Goal: Ask a question: Seek information or help from site administrators or community

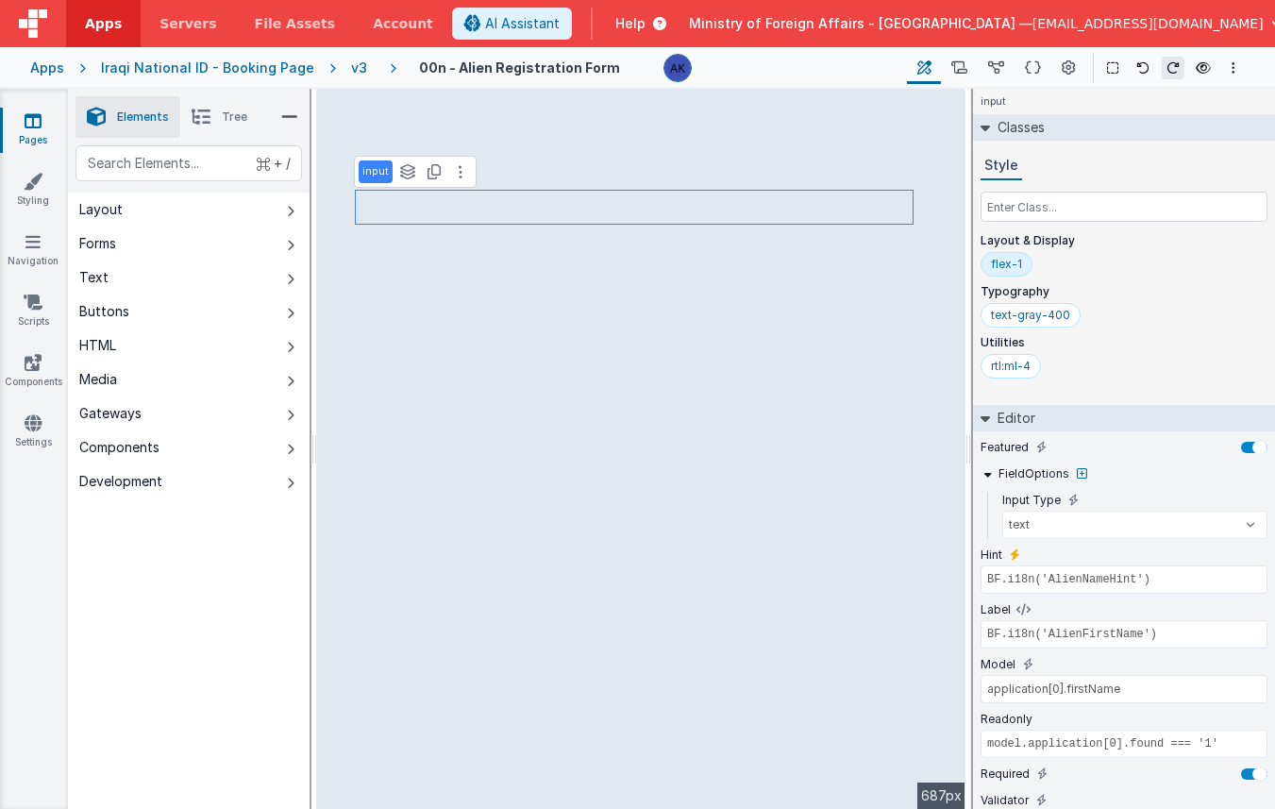
select select "regexp"
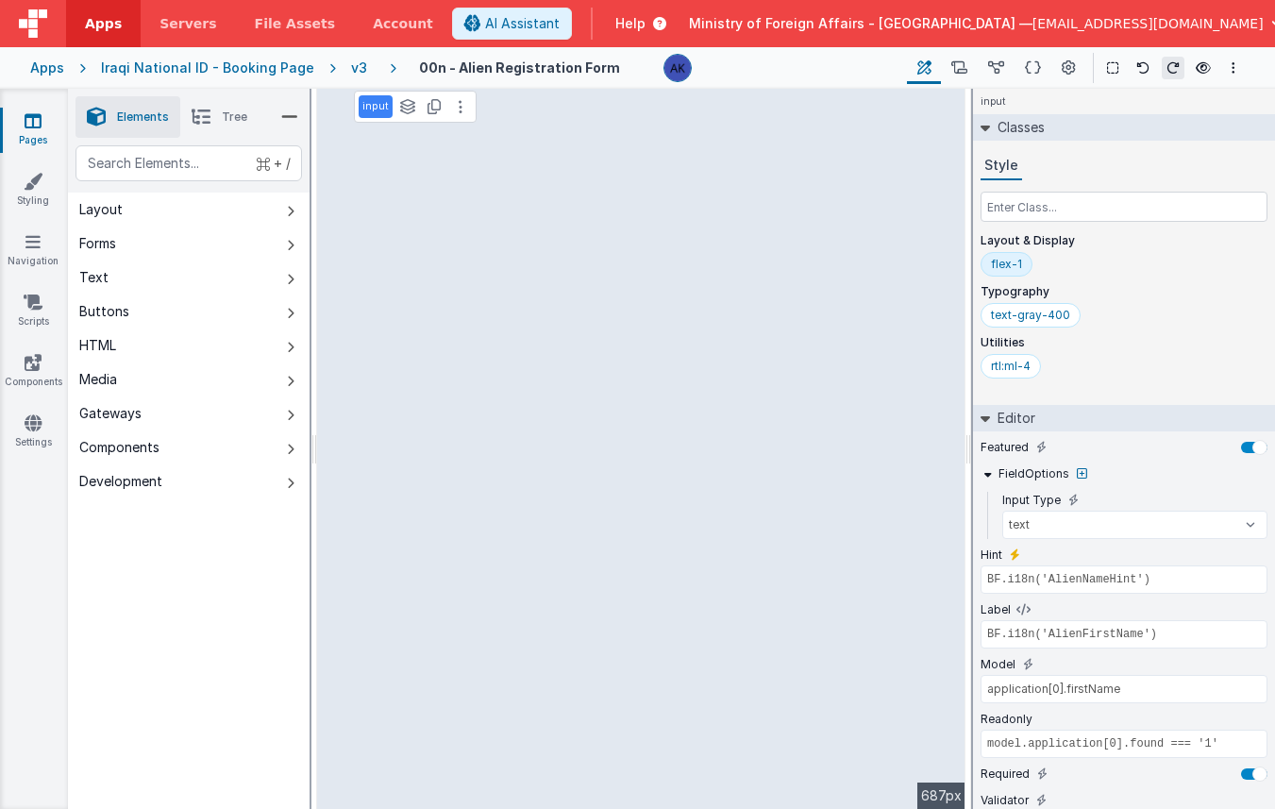
select select "savebook"
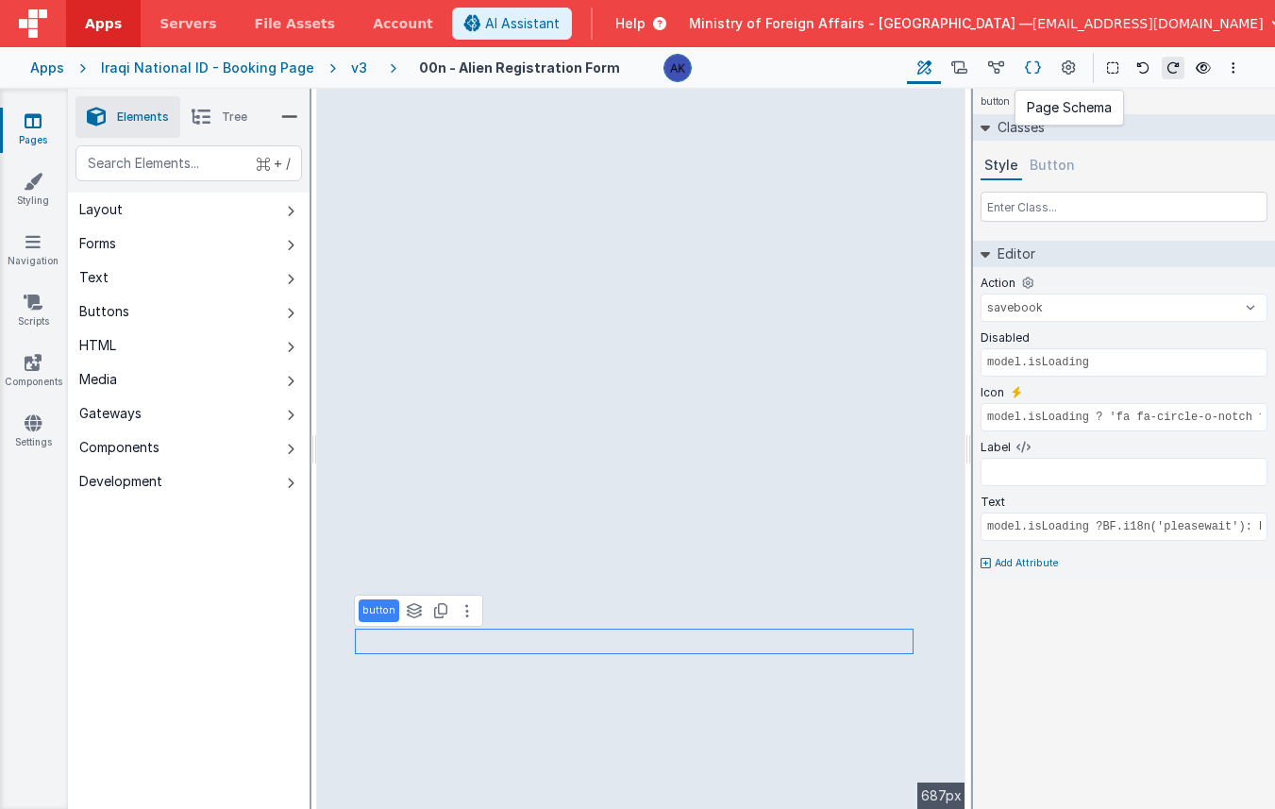
click at [1039, 68] on icon at bounding box center [1033, 69] width 16 height 20
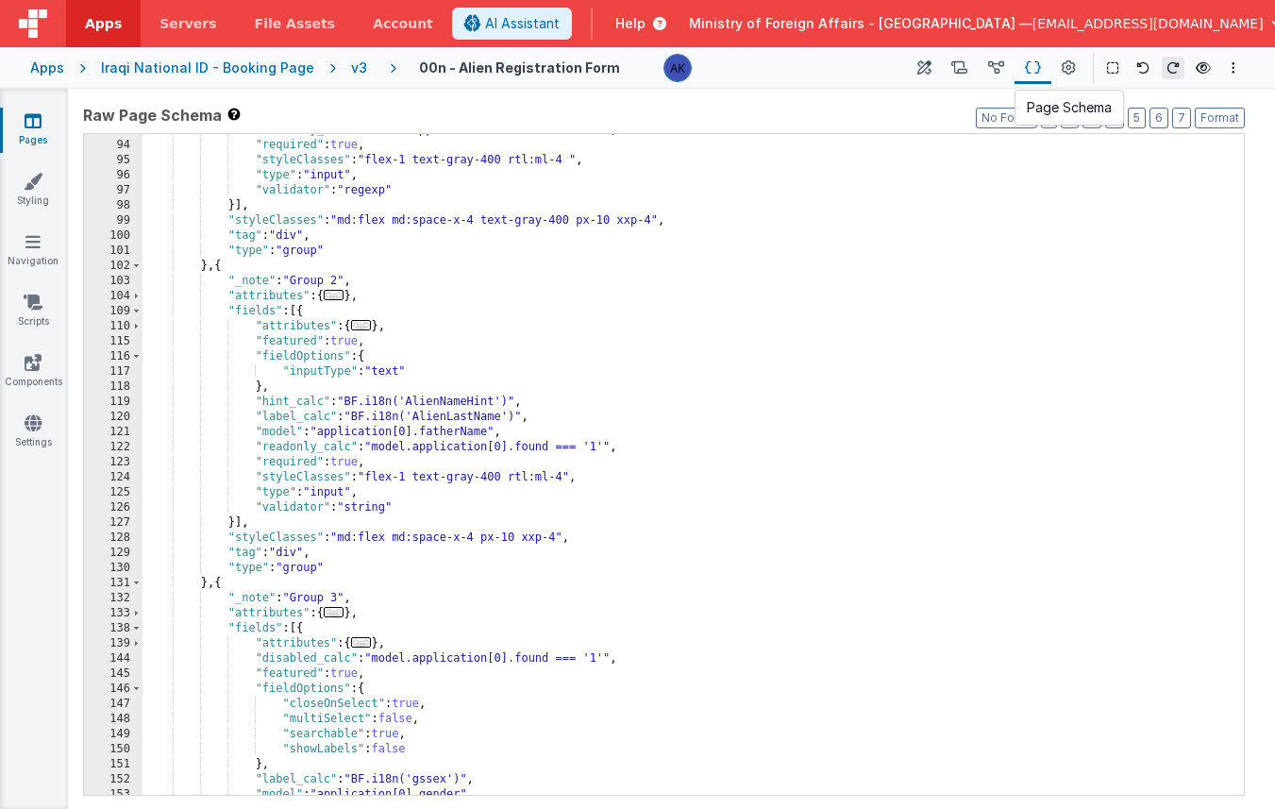
scroll to position [643, 0]
click at [1001, 65] on icon at bounding box center [996, 69] width 16 height 20
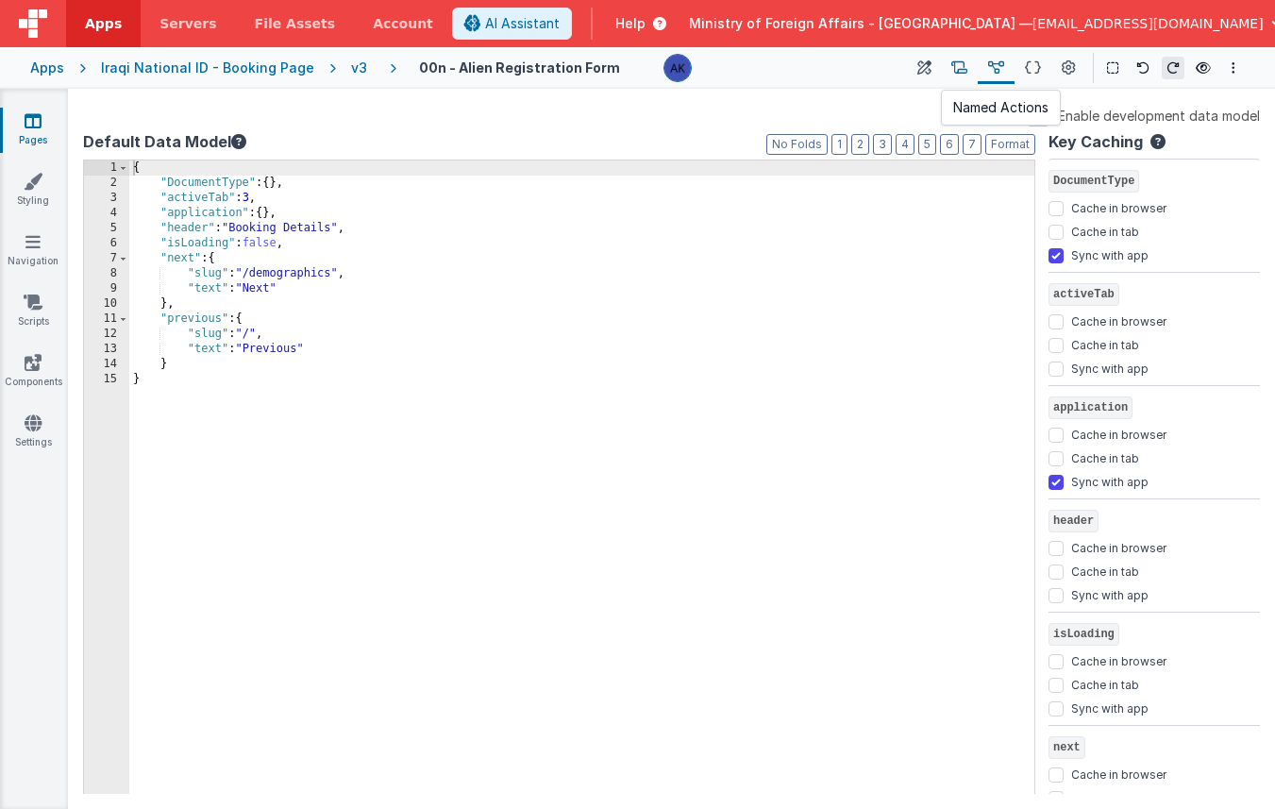
click at [957, 67] on icon at bounding box center [959, 69] width 16 height 20
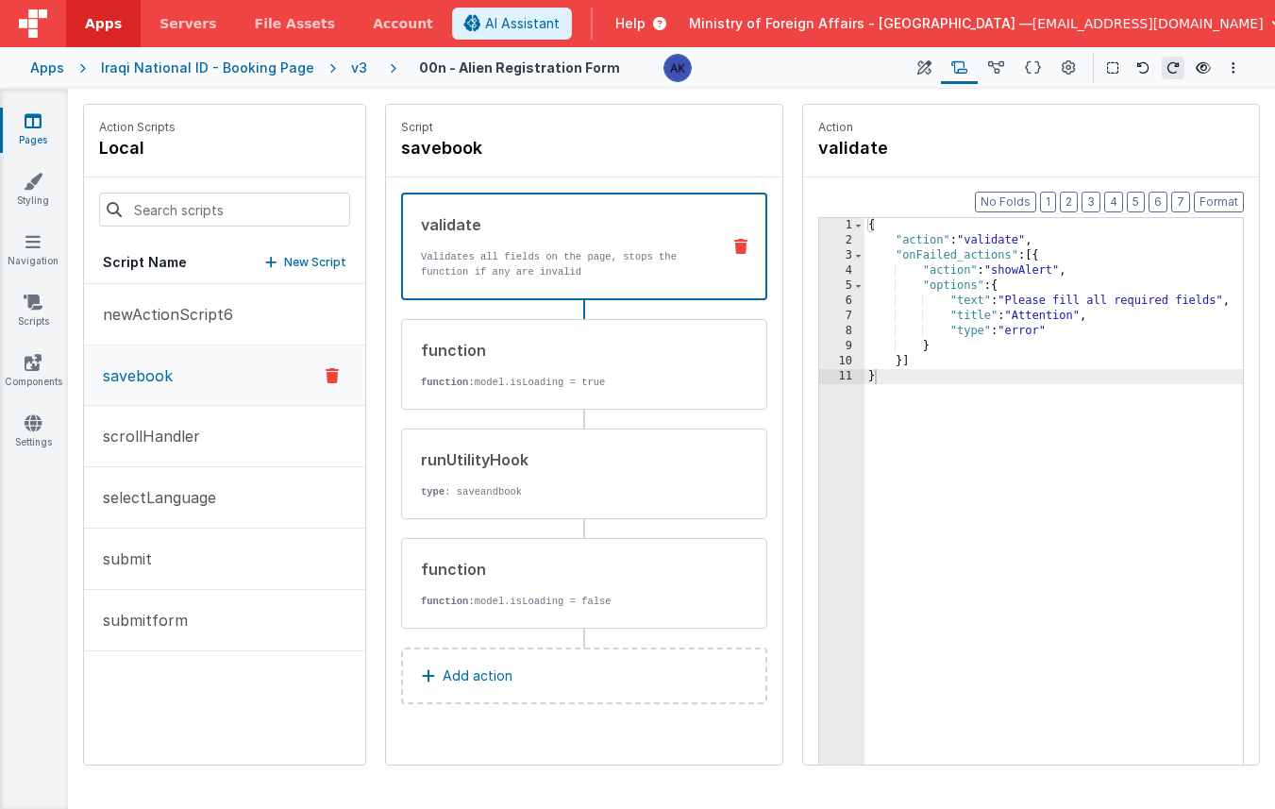
click at [529, 679] on button "Add action" at bounding box center [584, 675] width 366 height 57
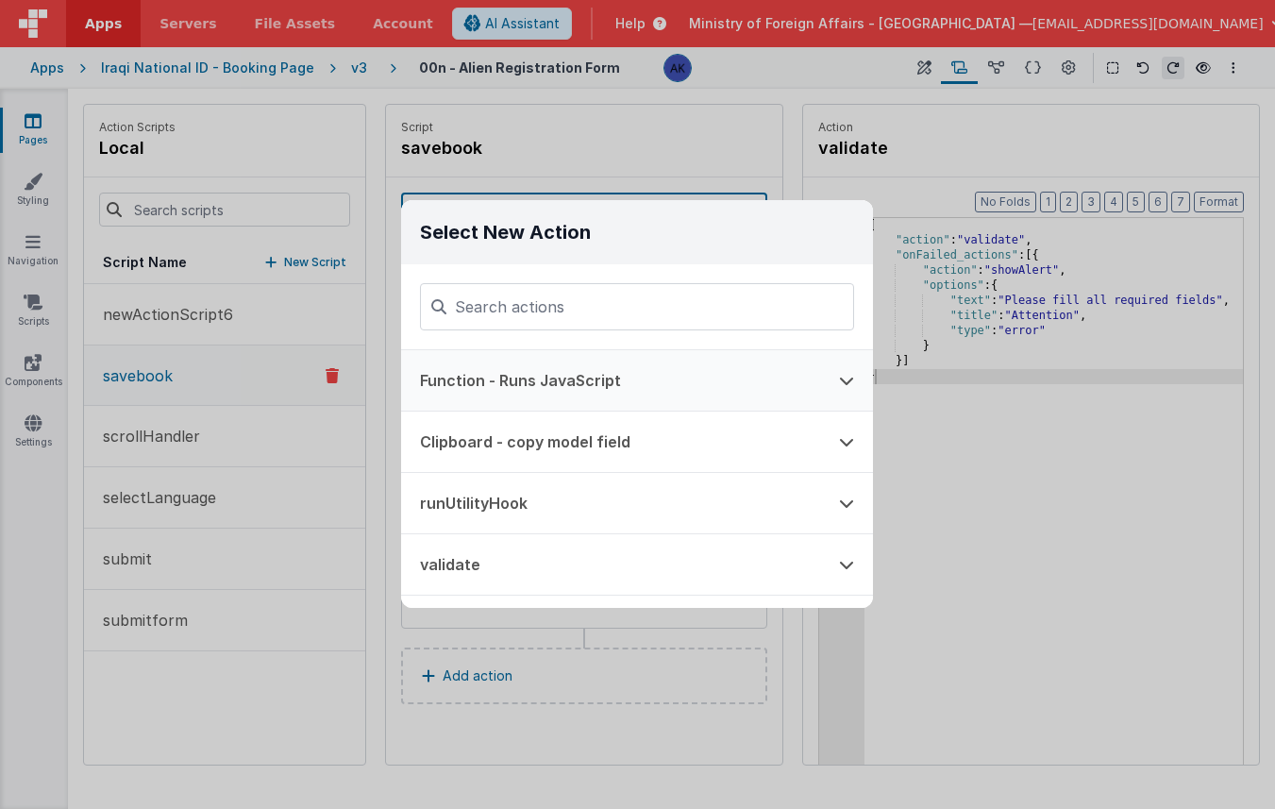
click at [591, 376] on button "Function - Runs JavaScript" at bounding box center [610, 380] width 419 height 60
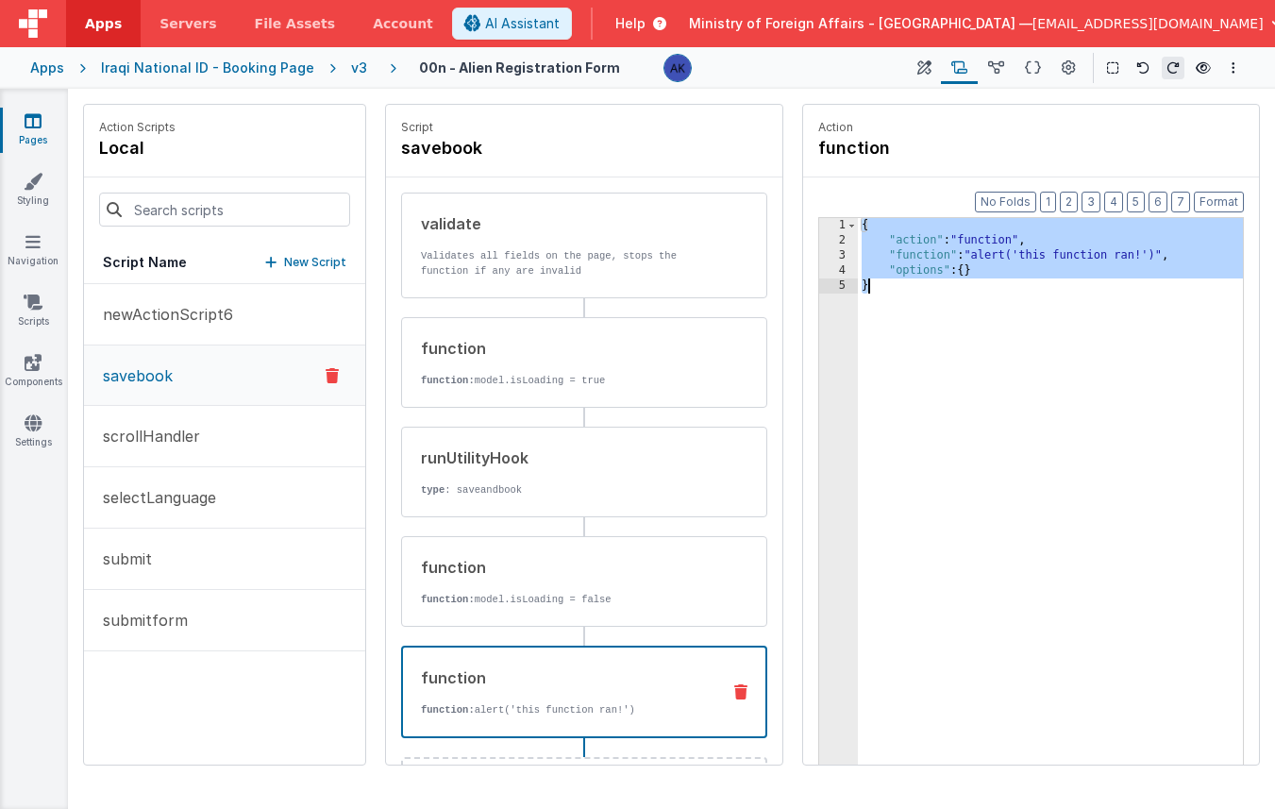
drag, startPoint x: 863, startPoint y: 227, endPoint x: 922, endPoint y: 333, distance: 122.1
click at [922, 333] on div "{ "action" : "function" , "function" : "alert('this function ran!')" , "options…" at bounding box center [1050, 535] width 385 height 635
click at [572, 35] on button "AI Assistant" at bounding box center [512, 24] width 120 height 32
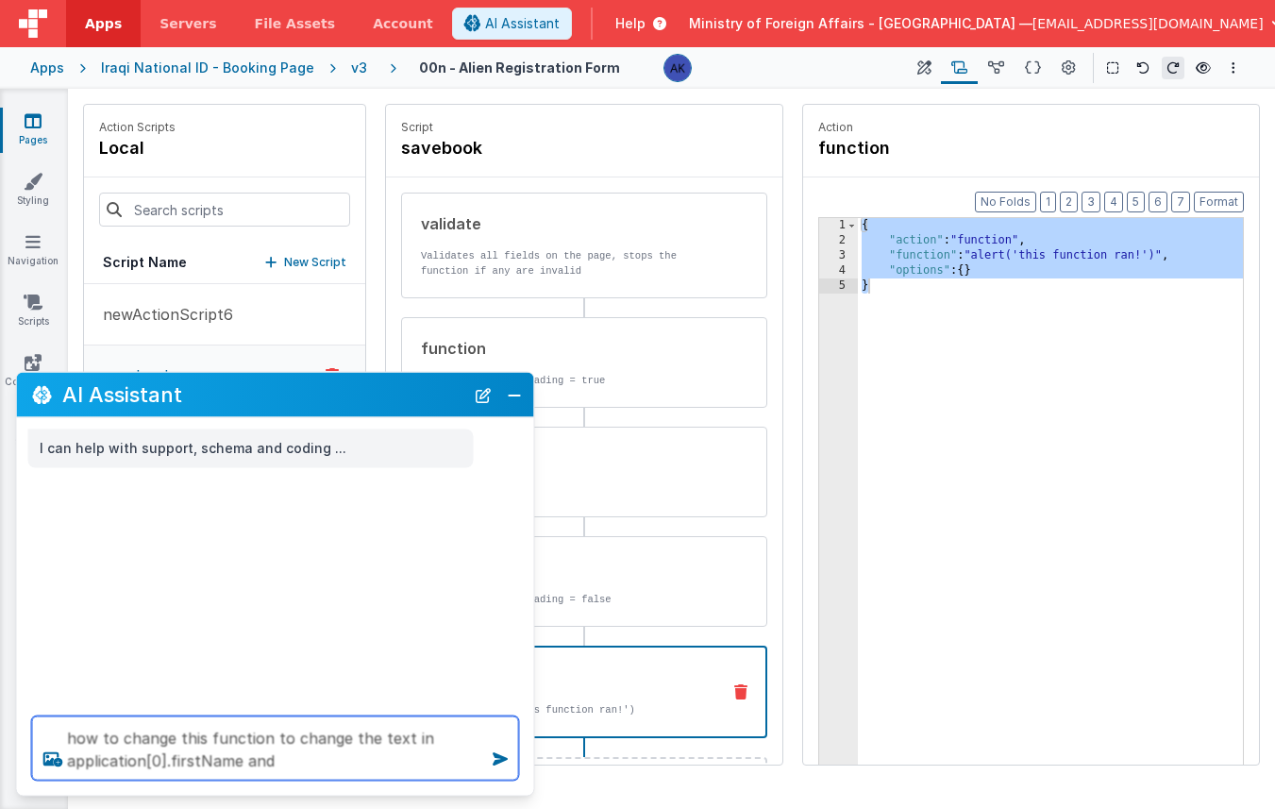
click at [71, 759] on textarea "how to change this function to change the text in application[0].firstName and" at bounding box center [275, 748] width 487 height 64
click at [341, 756] on textarea "how to change this function to change the text in app.application[0].firstName …" at bounding box center [275, 748] width 487 height 64
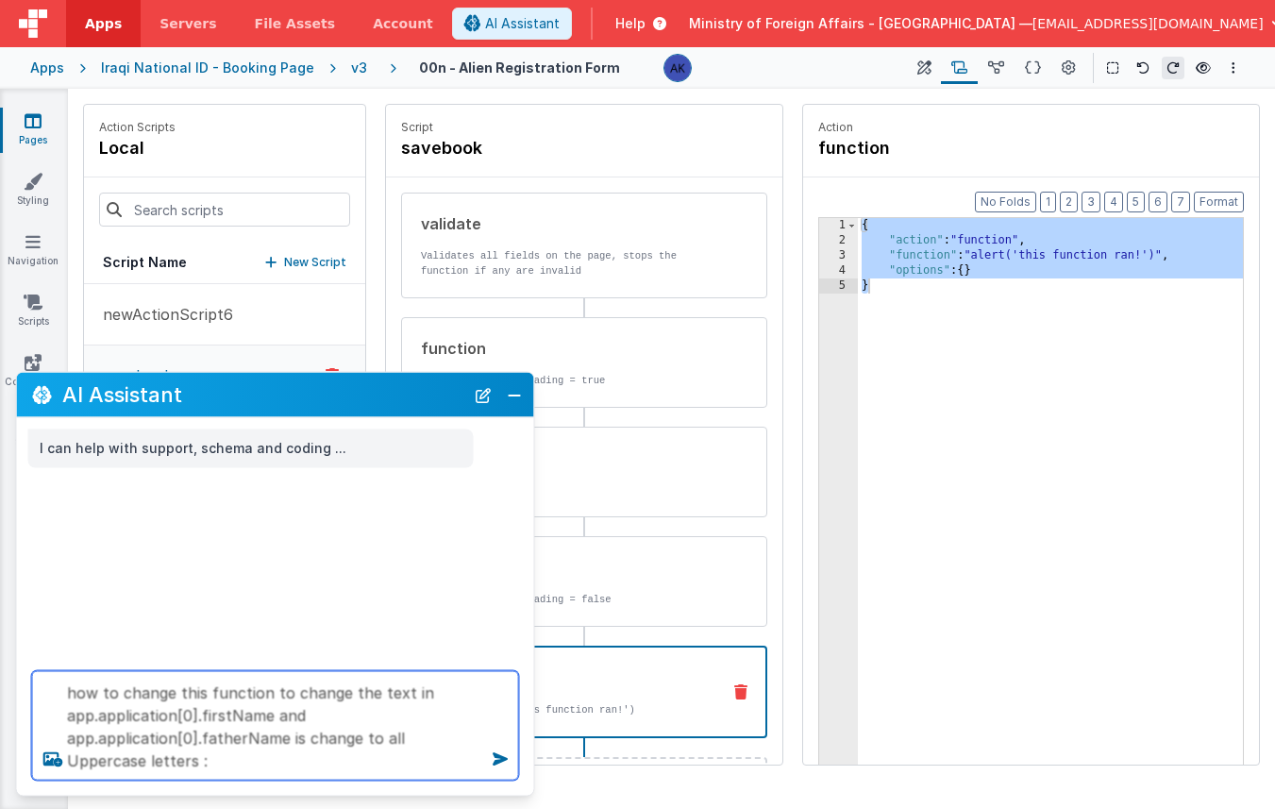
paste textarea "{ "action": "function", "function": "alert('this function ran!')", "options": {…"
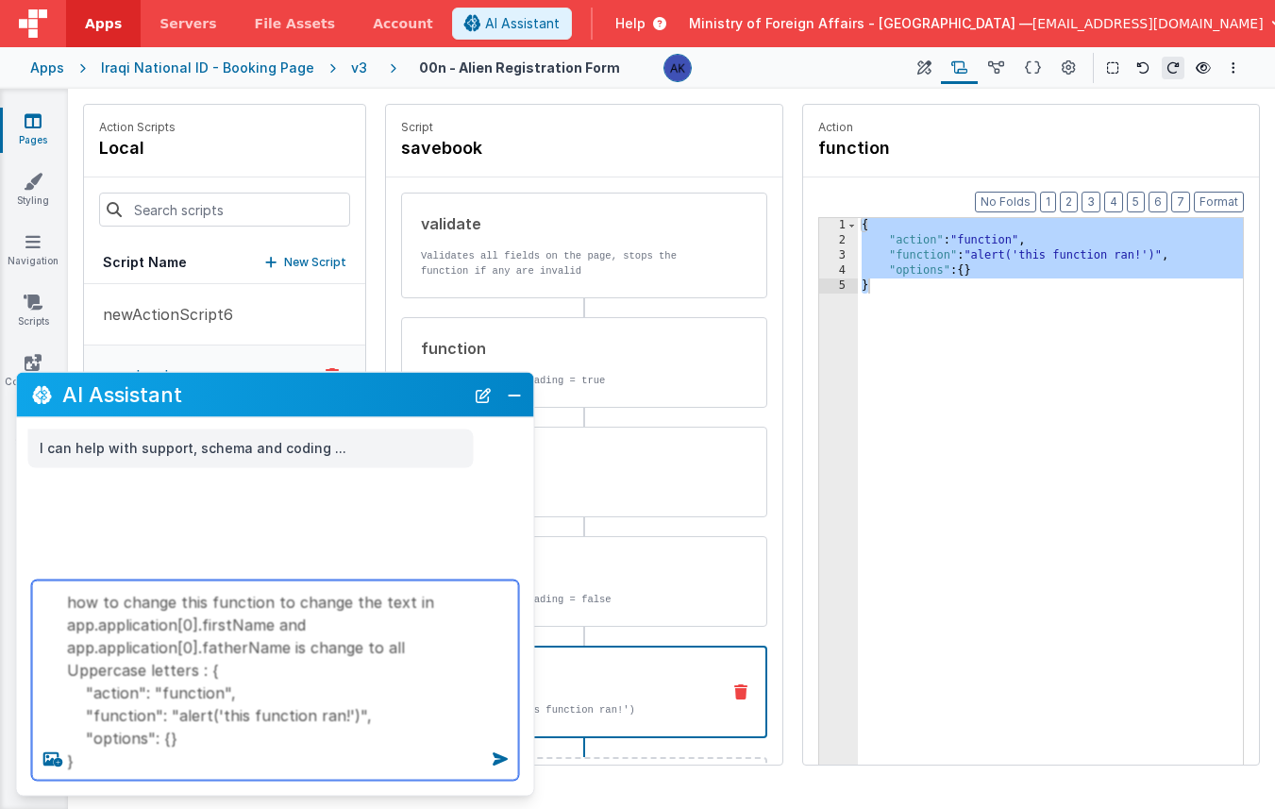
type textarea "how to change this function to change the text in app.application[0].firstName …"
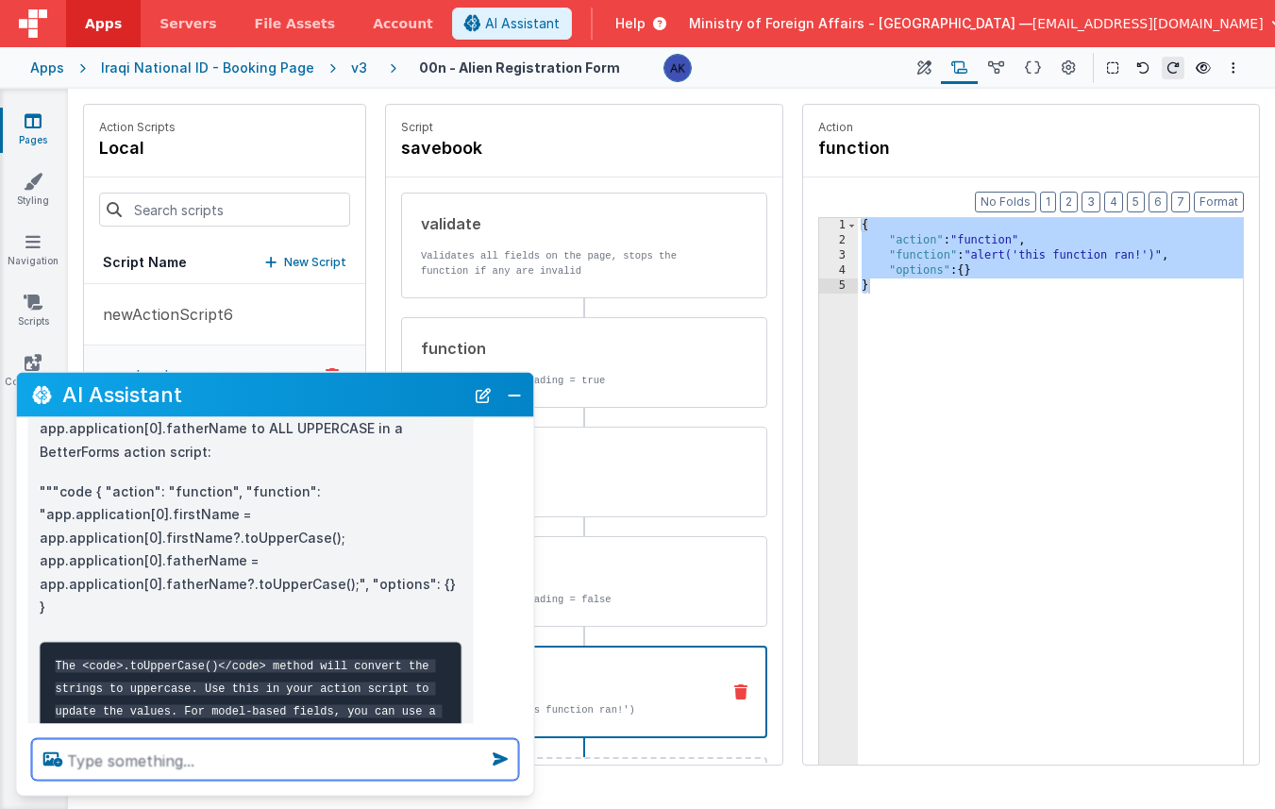
scroll to position [218, 0]
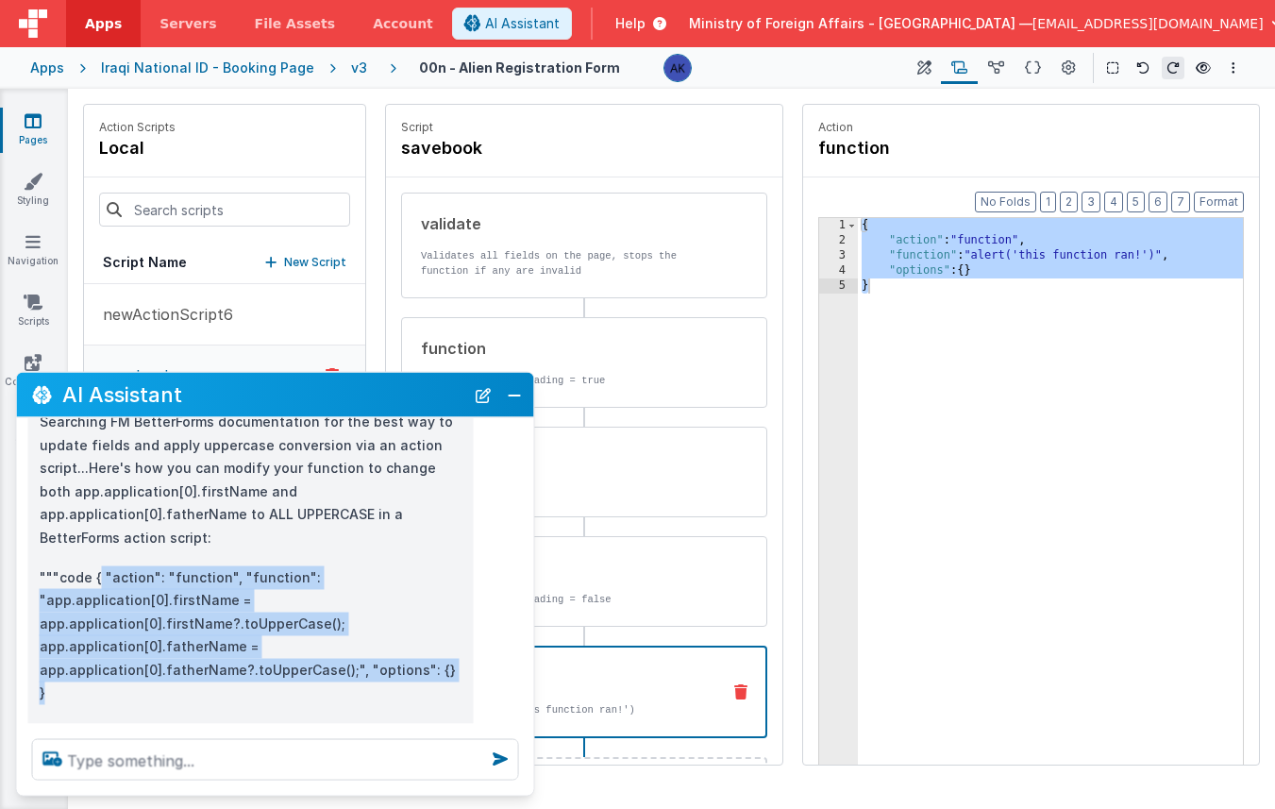
drag, startPoint x: 97, startPoint y: 529, endPoint x: 488, endPoint y: 664, distance: 413.4
click at [488, 664] on div "Searching FM BetterForms documentation for the best way to update fields and ap…" at bounding box center [275, 728] width 517 height 651
drag, startPoint x: 92, startPoint y: 529, endPoint x: 493, endPoint y: 629, distance: 412.5
click at [493, 629] on div "Searching FM BetterForms documentation for the best way to update fields and ap…" at bounding box center [275, 728] width 517 height 651
copy p "{ "action": "function", "function": "app.application[0].firstName = app.applica…"
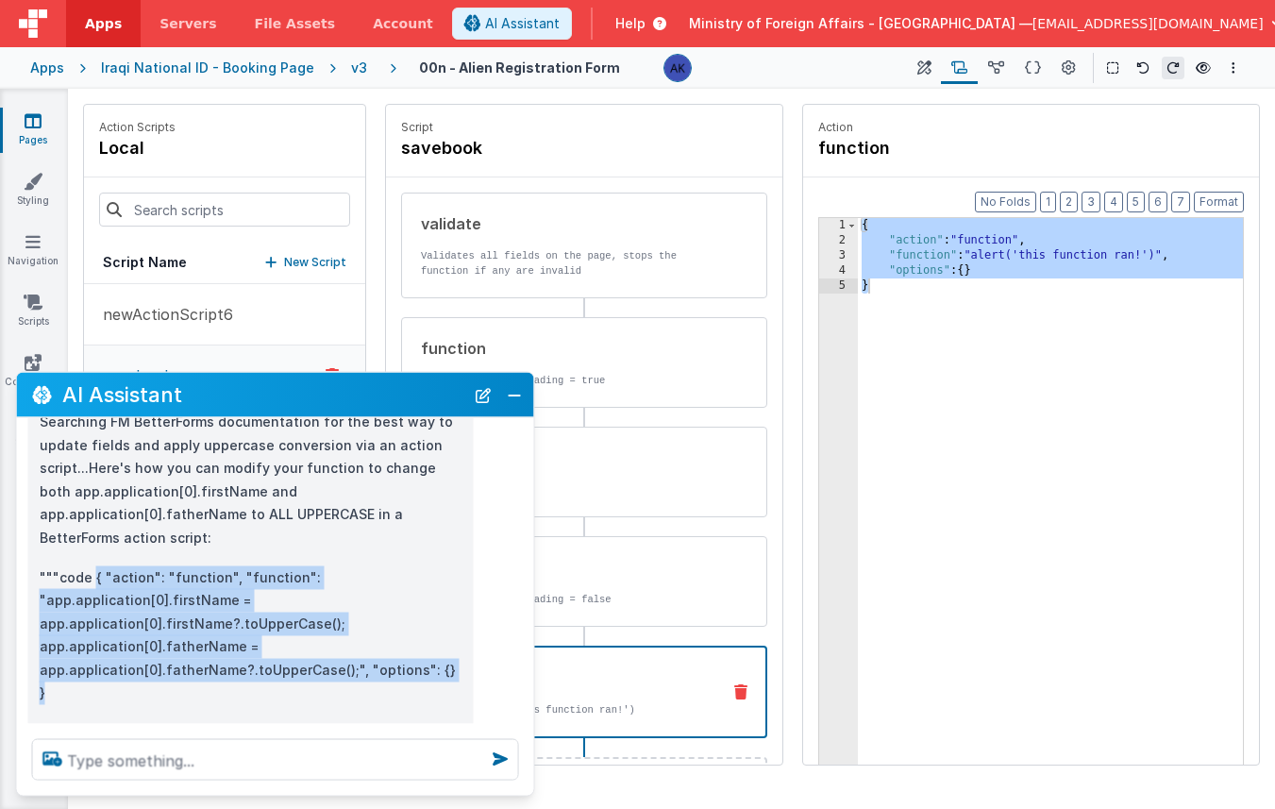
drag, startPoint x: 363, startPoint y: 368, endPoint x: 837, endPoint y: 402, distance: 475.0
click at [838, 402] on div "Action Scripts local Script Name New Script newActionScript6 savebook scrollHan…" at bounding box center [671, 435] width 1177 height 662
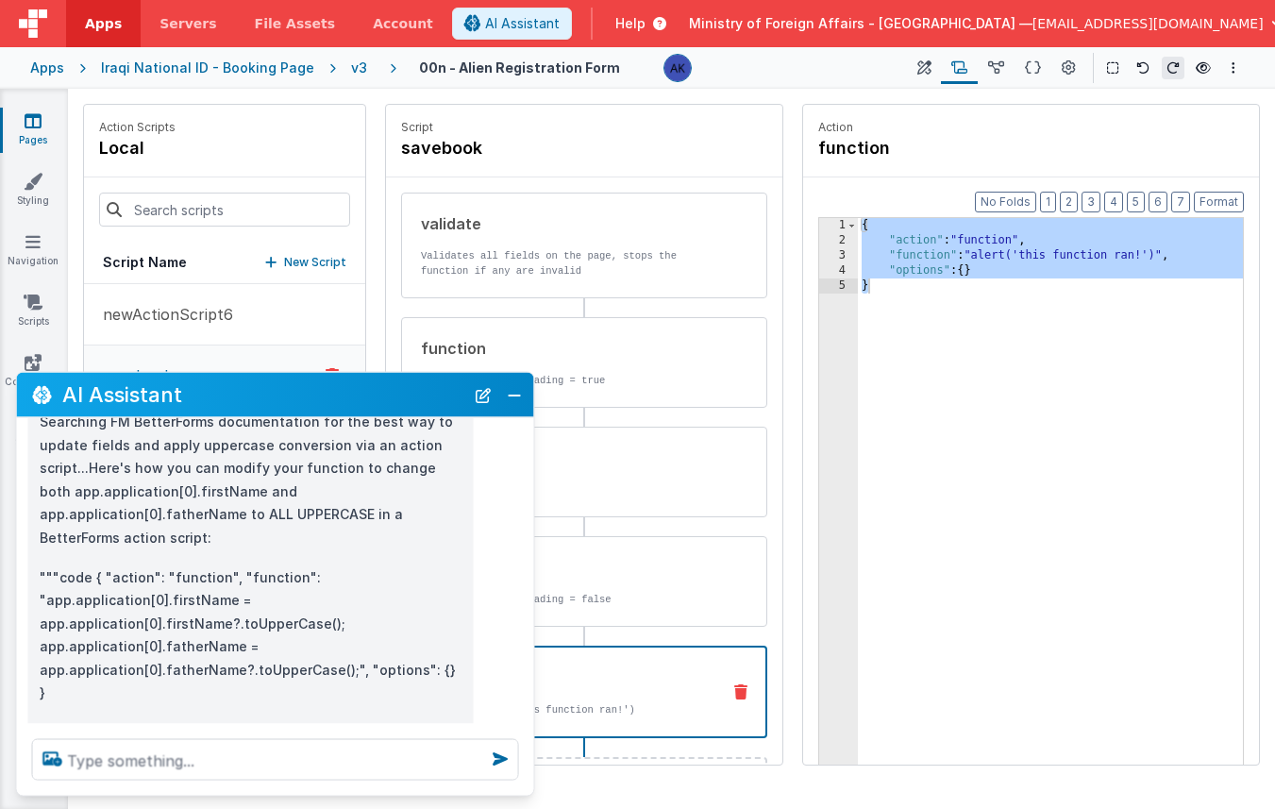
click at [903, 330] on div "{ "action" : "function" , "function" : "alert('this function ran!')" , "options…" at bounding box center [1050, 535] width 385 height 635
drag, startPoint x: 864, startPoint y: 225, endPoint x: 942, endPoint y: 327, distance: 128.7
click at [942, 327] on div "{ "action" : "function" , "function" : "alert('this function ran!')" , "options…" at bounding box center [1050, 535] width 385 height 635
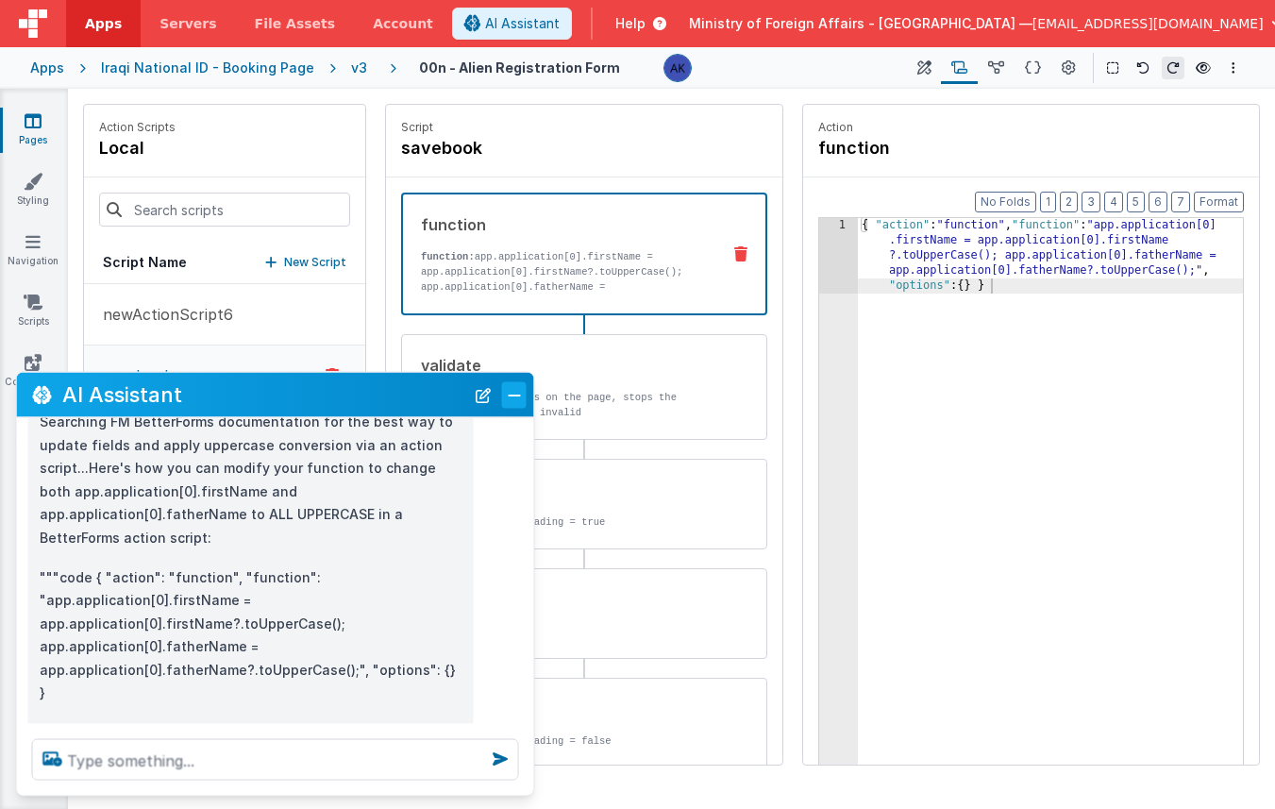
click at [515, 394] on button "Close" at bounding box center [514, 394] width 25 height 26
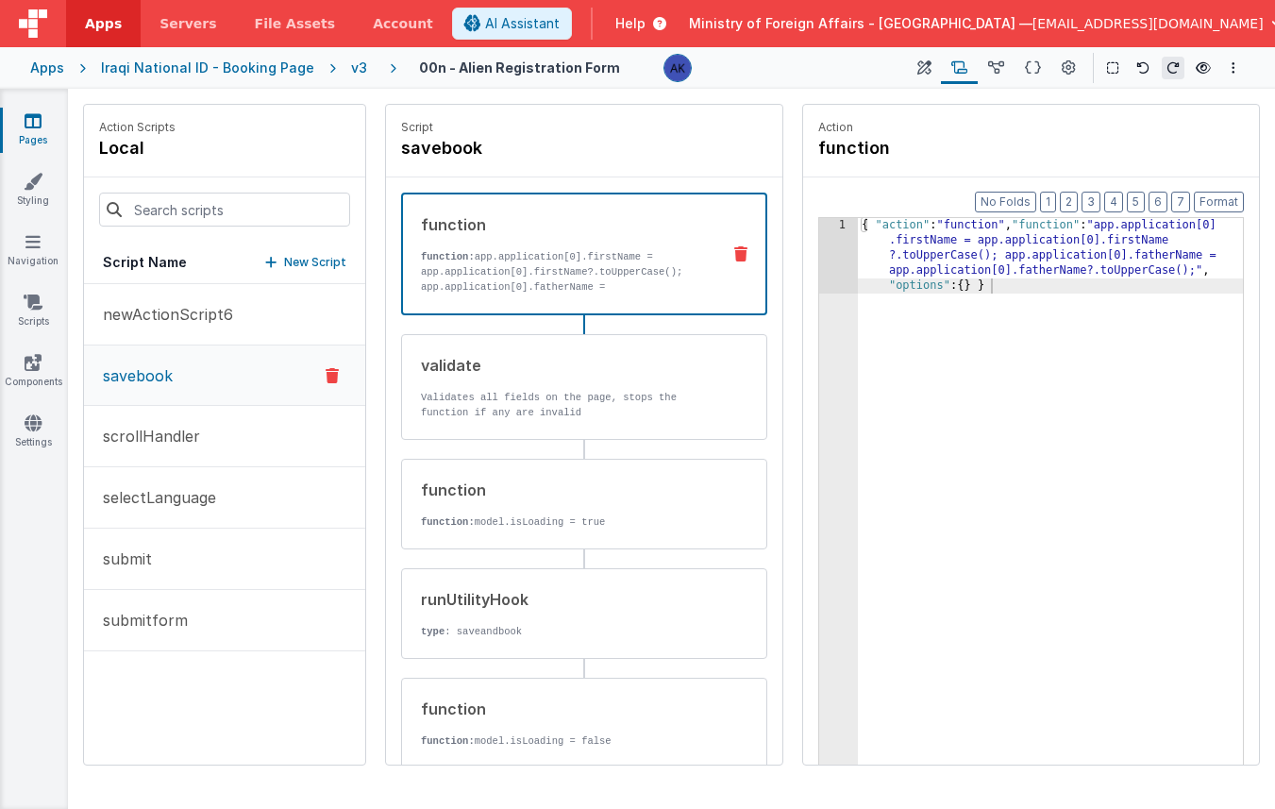
click at [351, 67] on div "v3" at bounding box center [363, 68] width 24 height 19
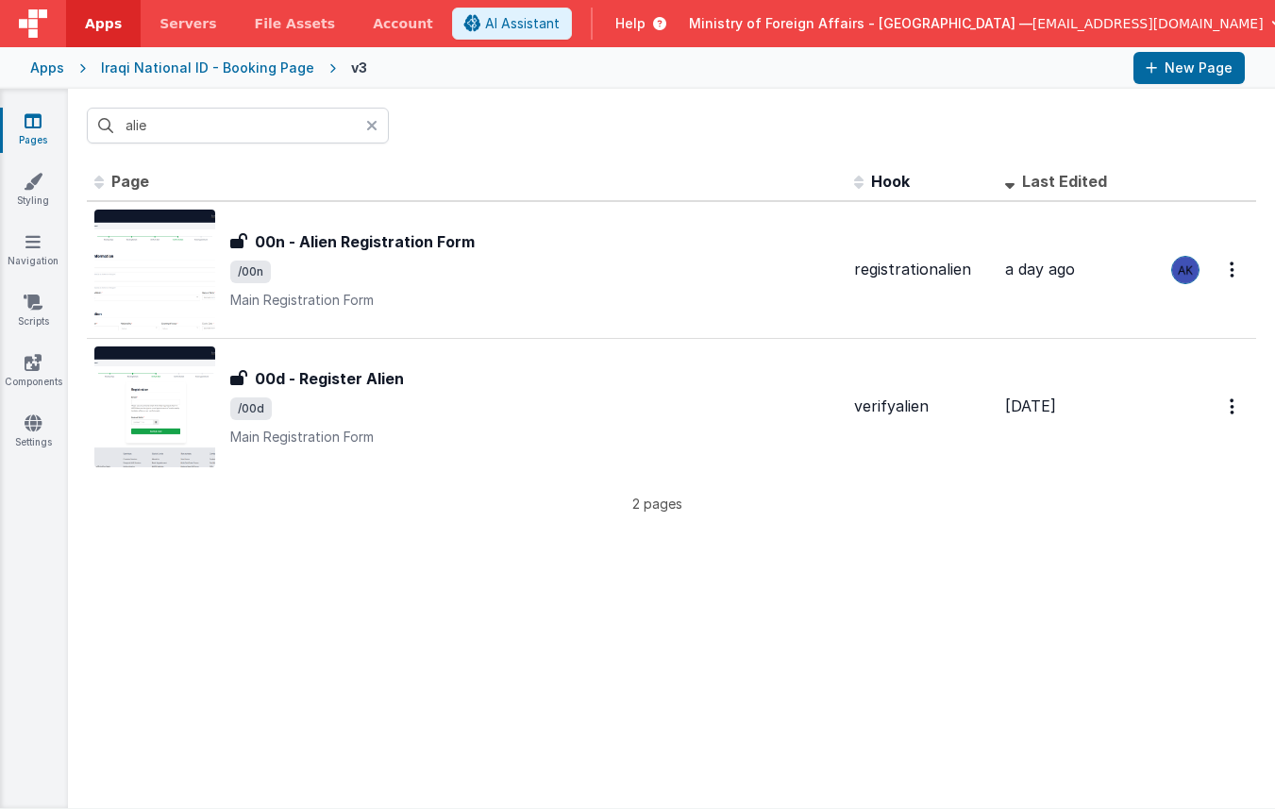
click at [370, 122] on icon at bounding box center [371, 125] width 11 height 15
